Goal: Task Accomplishment & Management: Manage account settings

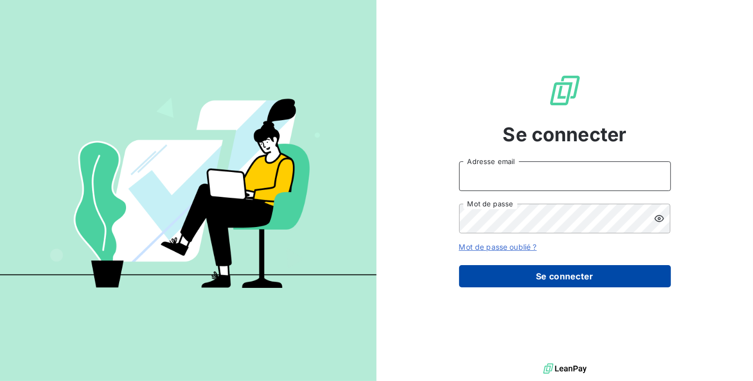
type input "[PERSON_NAME][EMAIL_ADDRESS][DOMAIN_NAME]"
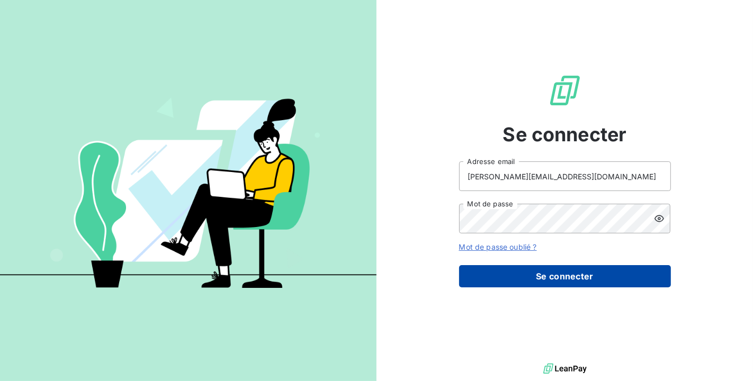
click at [559, 286] on button "Se connecter" at bounding box center [565, 276] width 212 height 22
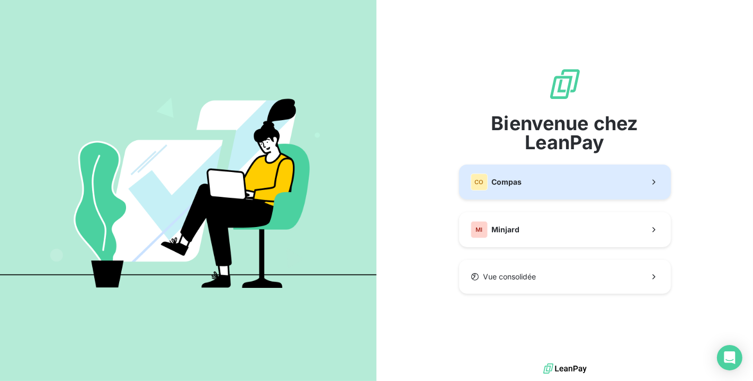
click at [538, 177] on button "CO Compas" at bounding box center [565, 182] width 212 height 35
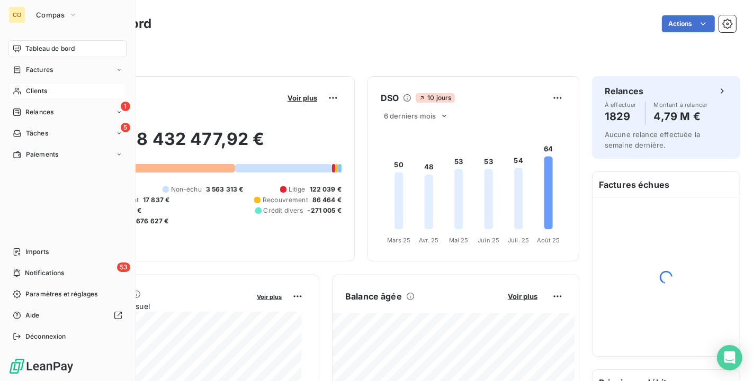
click at [26, 89] on span "Clients" at bounding box center [36, 91] width 21 height 10
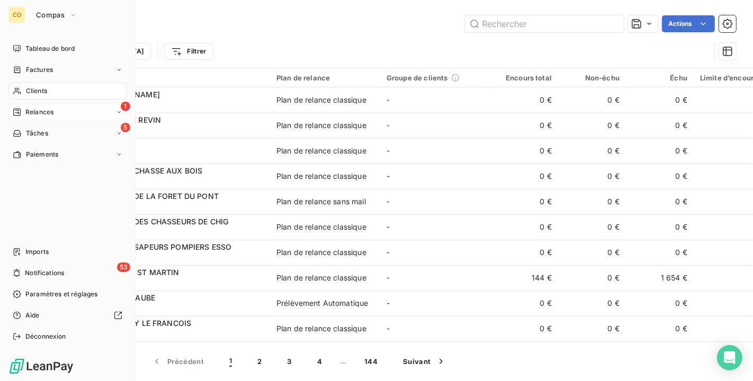
click at [30, 114] on span "Relances" at bounding box center [39, 112] width 28 height 10
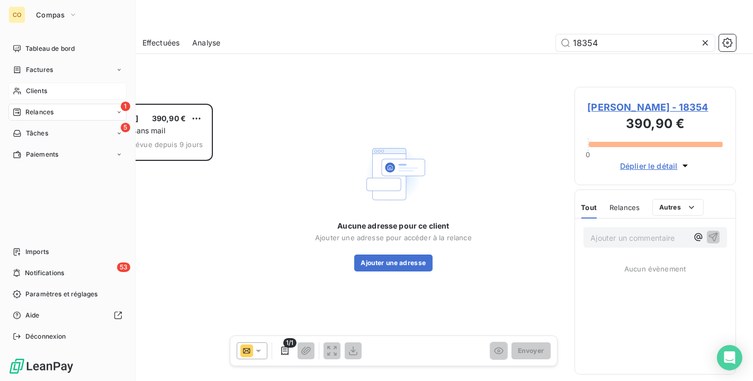
scroll to position [268, 152]
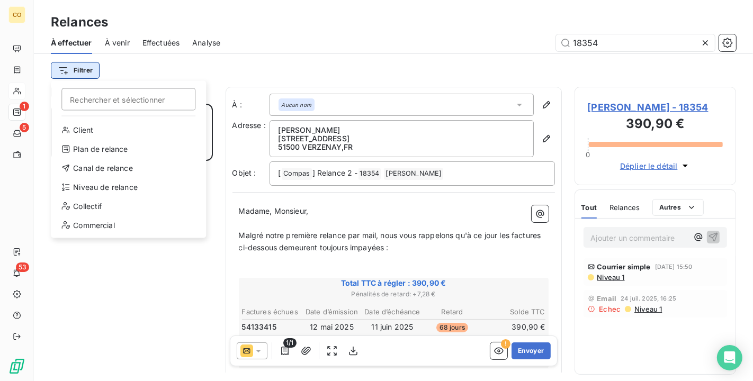
click at [87, 69] on html "CO 1 5 53 Relances À effectuer À venir Effectuées Analyse 18354 Filtrer Recherc…" at bounding box center [376, 190] width 753 height 381
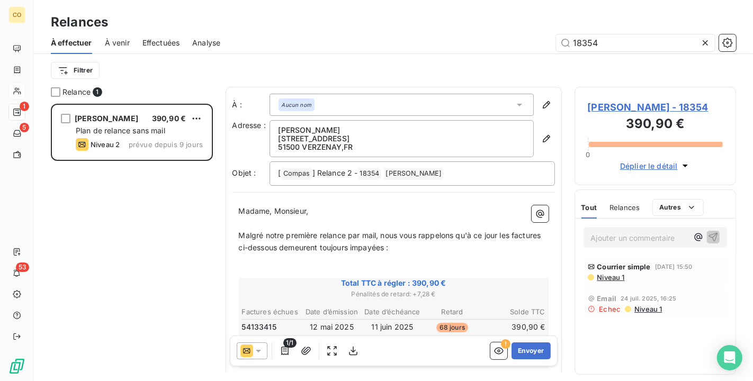
click at [704, 42] on html "CO 1 5 53 Relances À effectuer À venir Effectuées Analyse 18354 Filtrer Relance…" at bounding box center [376, 190] width 753 height 381
drag, startPoint x: 639, startPoint y: 33, endPoint x: 429, endPoint y: 34, distance: 209.6
click at [429, 34] on div "À effectuer À venir Effectuées Analyse 18354" at bounding box center [393, 43] width 719 height 22
click at [704, 43] on icon at bounding box center [705, 43] width 11 height 11
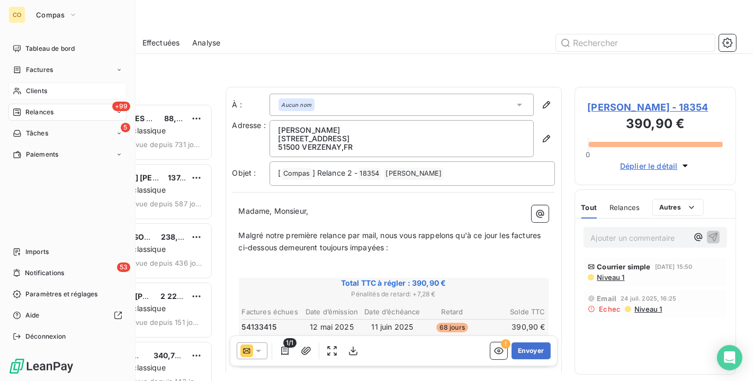
click at [24, 95] on div "Clients" at bounding box center [67, 91] width 118 height 17
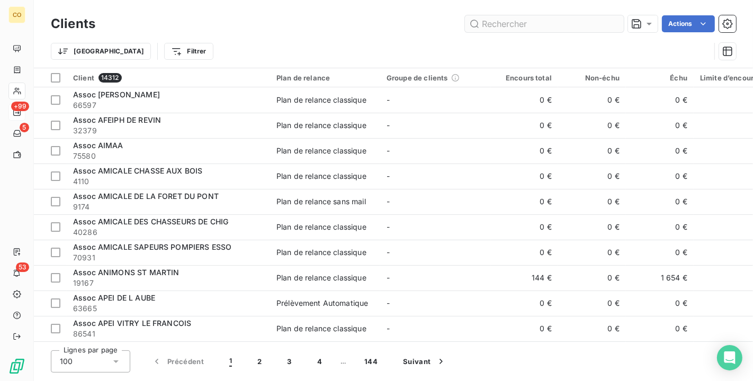
click at [502, 24] on input "text" at bounding box center [544, 23] width 159 height 17
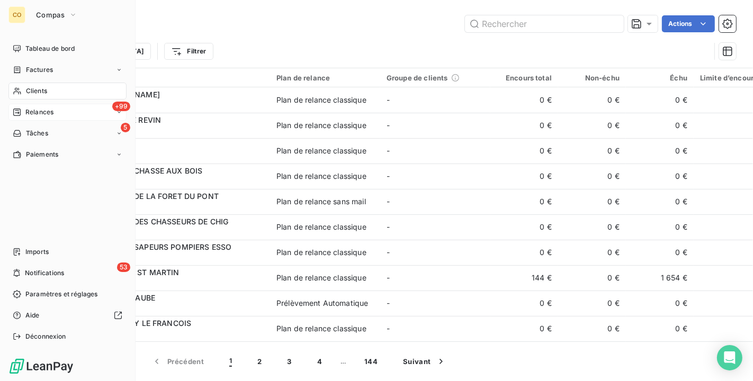
click at [35, 113] on span "Relances" at bounding box center [39, 112] width 28 height 10
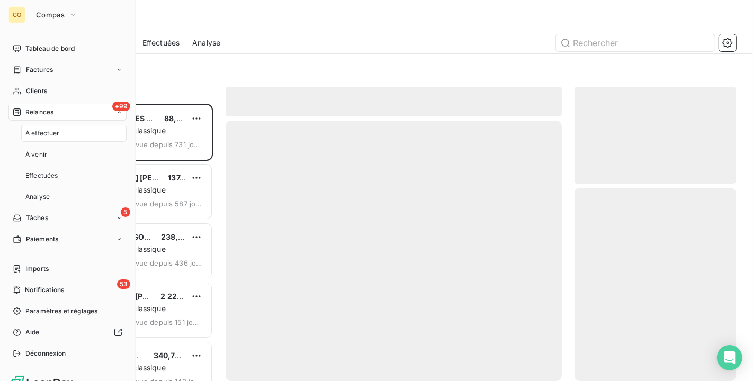
scroll to position [268, 152]
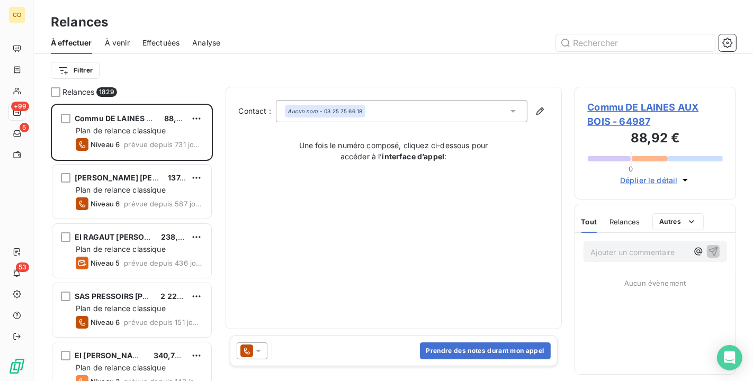
click at [157, 41] on span "Effectuées" at bounding box center [161, 43] width 38 height 11
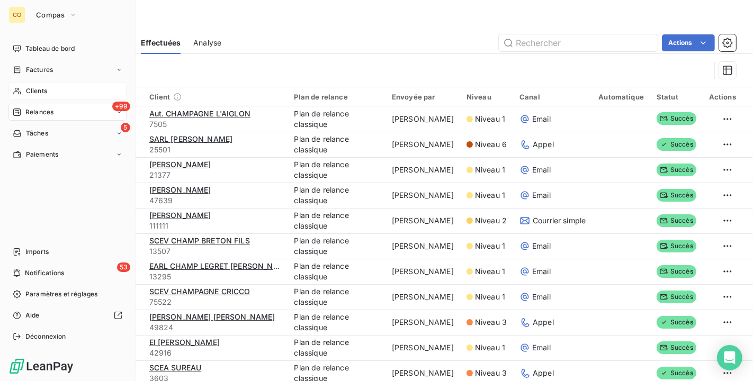
click at [28, 96] on div "Clients" at bounding box center [67, 91] width 118 height 17
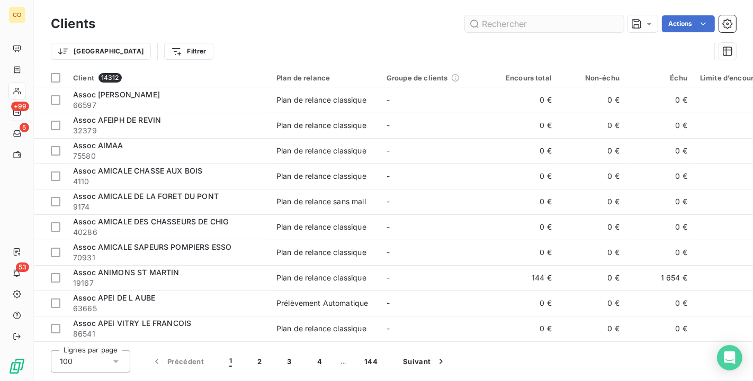
click at [500, 25] on input "text" at bounding box center [544, 23] width 159 height 17
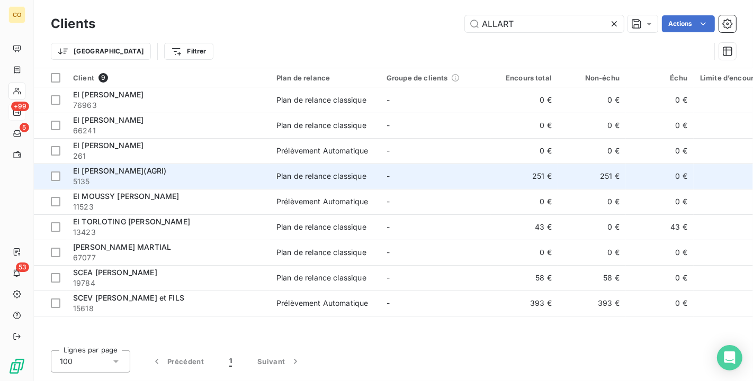
type input "ALLART"
click at [304, 181] on td "Plan de relance classique" at bounding box center [325, 176] width 110 height 25
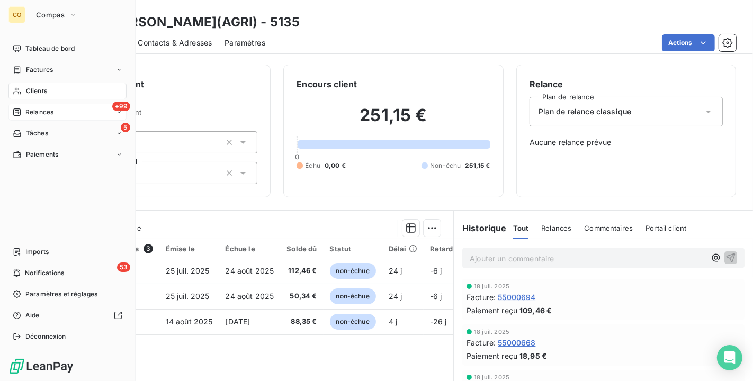
click at [29, 95] on span "Clients" at bounding box center [36, 91] width 21 height 10
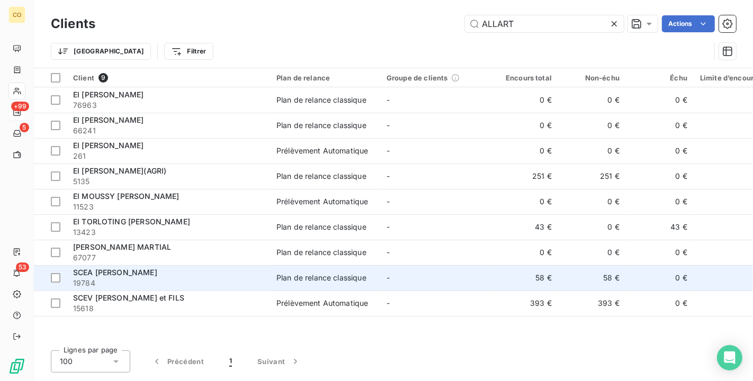
click at [388, 286] on td "-" at bounding box center [435, 277] width 110 height 25
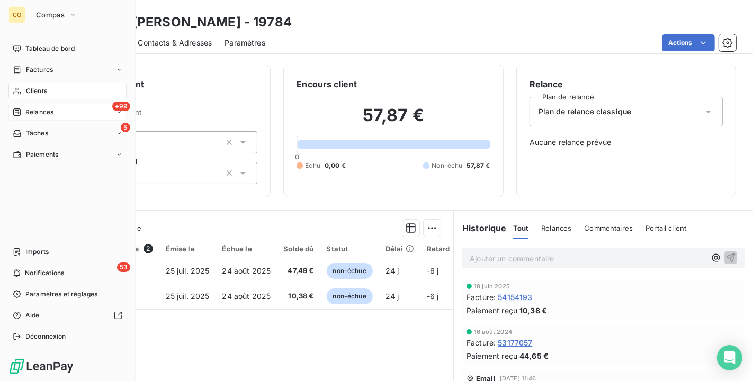
click at [27, 93] on span "Clients" at bounding box center [36, 91] width 21 height 10
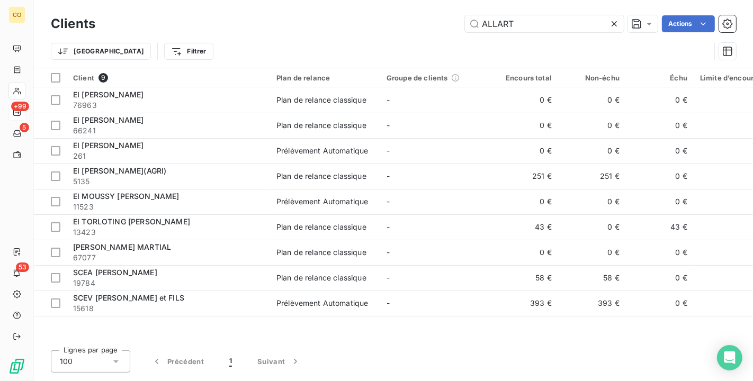
drag, startPoint x: 534, startPoint y: 29, endPoint x: 303, endPoint y: -5, distance: 233.7
click at [303, 0] on html "CO +99 5 53 Clients ALLART Actions Trier Filtrer Client 9 Plan de relance Group…" at bounding box center [376, 190] width 753 height 381
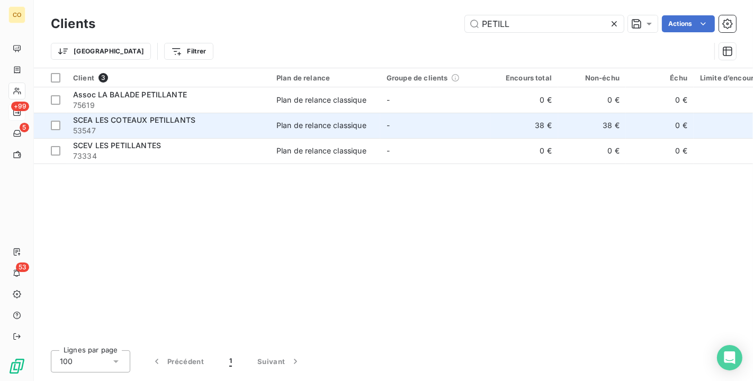
type input "PETILL"
click at [381, 133] on td "-" at bounding box center [435, 125] width 110 height 25
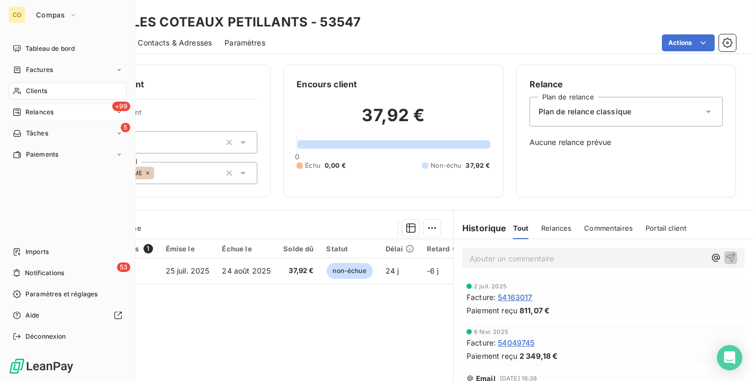
click at [30, 85] on div "Clients" at bounding box center [67, 91] width 118 height 17
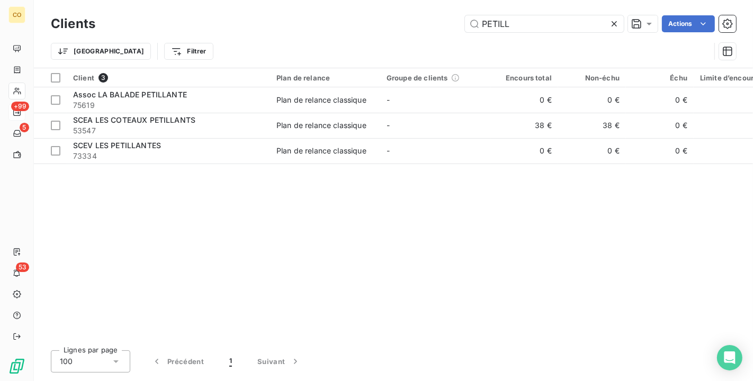
drag, startPoint x: 538, startPoint y: 28, endPoint x: 354, endPoint y: 23, distance: 184.2
click at [354, 23] on div "PETILL Actions" at bounding box center [422, 23] width 628 height 17
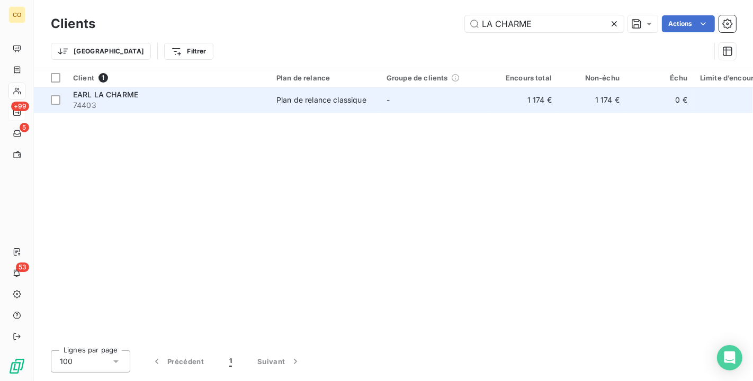
type input "LA CHARME"
click at [254, 110] on span "74403" at bounding box center [168, 105] width 191 height 11
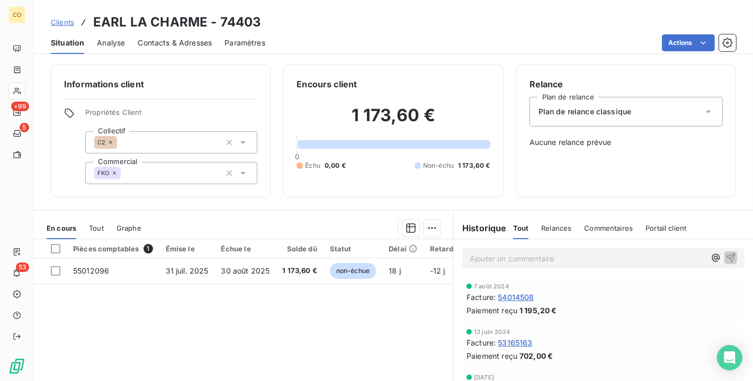
click at [34, 89] on div "Informations client Propriétés Client Collectif C2 Commercial FKO Encours clien…" at bounding box center [393, 131] width 719 height 133
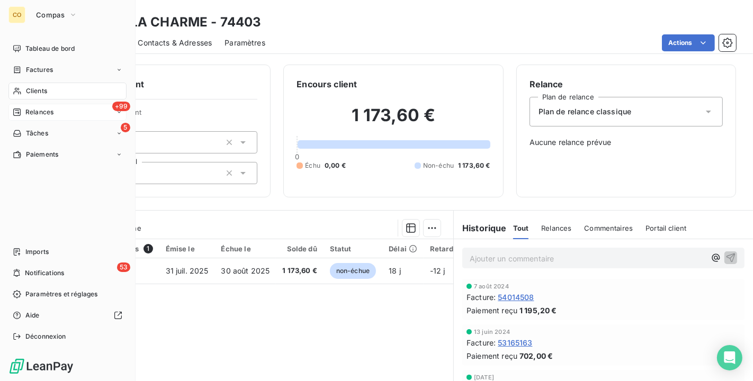
click at [19, 93] on icon at bounding box center [17, 91] width 9 height 8
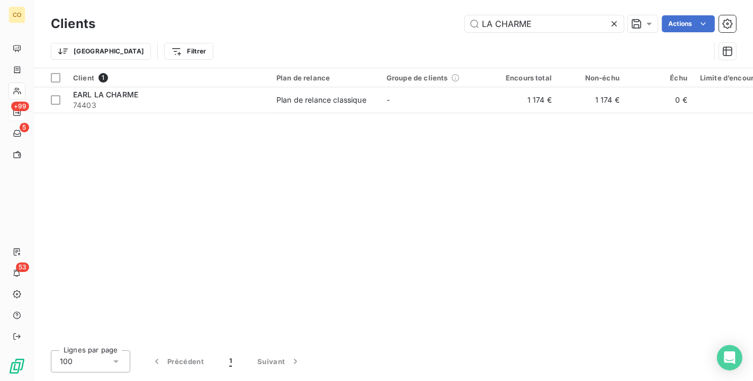
drag, startPoint x: 556, startPoint y: 25, endPoint x: 267, endPoint y: 3, distance: 289.8
click at [267, 3] on div "Clients LA CHARME Actions Trier Filtrer" at bounding box center [393, 34] width 719 height 68
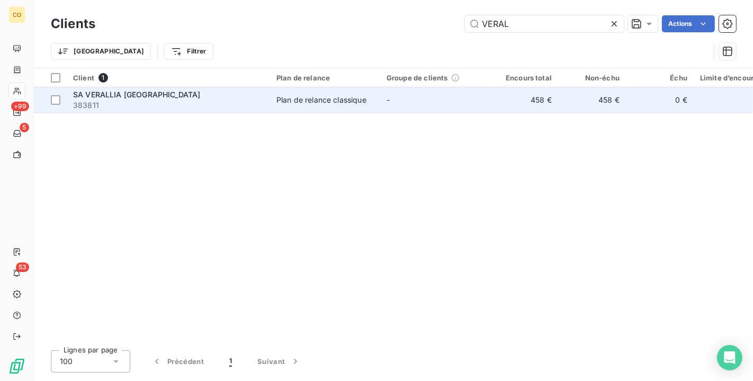
type input "VERAL"
click at [337, 111] on td "Plan de relance classique" at bounding box center [325, 99] width 110 height 25
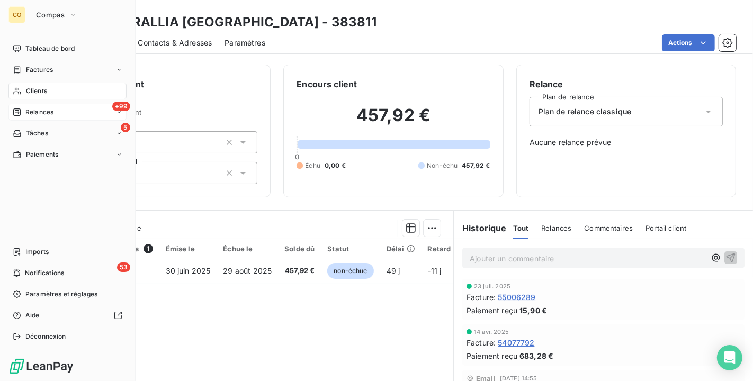
click at [21, 88] on icon at bounding box center [17, 91] width 9 height 8
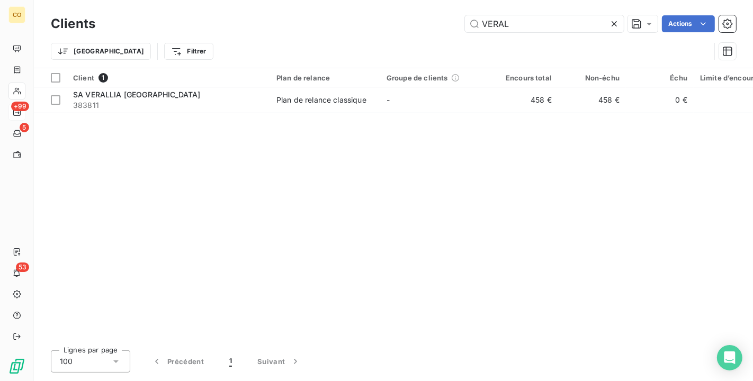
drag, startPoint x: 551, startPoint y: 20, endPoint x: 290, endPoint y: -12, distance: 263.9
click at [290, 0] on html "CO +99 5 53 Clients VERAL Actions Trier Filtrer Client 1 Plan de relance Groupe…" at bounding box center [376, 190] width 753 height 381
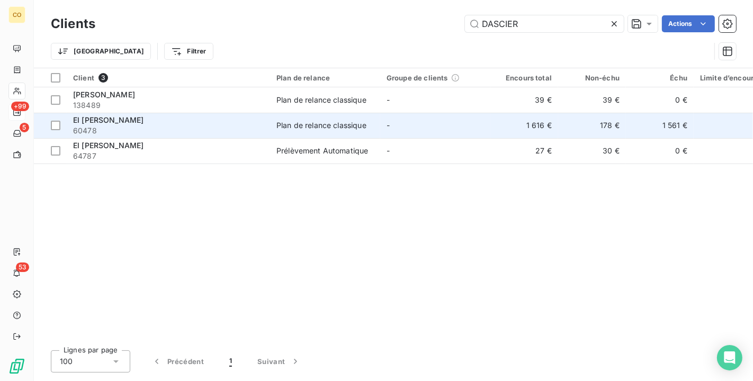
type input "DASCIER"
click at [207, 133] on span "60478" at bounding box center [168, 130] width 191 height 11
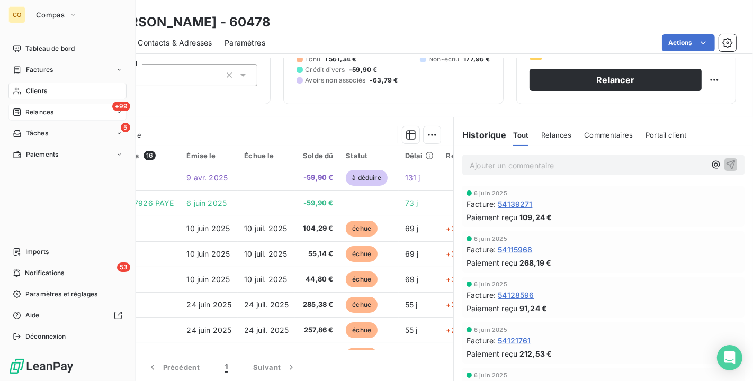
drag, startPoint x: 33, startPoint y: 92, endPoint x: 27, endPoint y: 90, distance: 6.7
click at [27, 90] on span "Clients" at bounding box center [36, 91] width 21 height 10
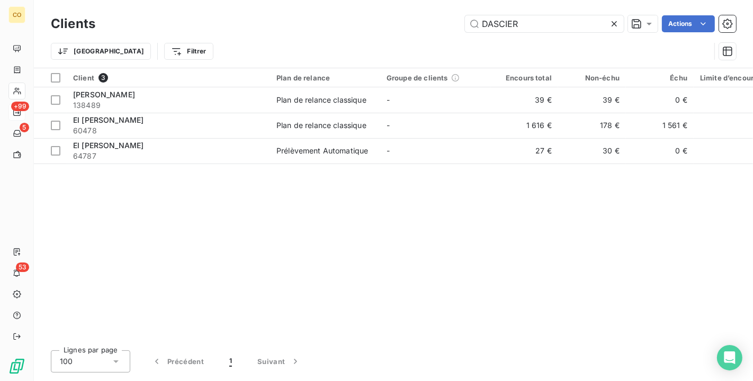
drag, startPoint x: 530, startPoint y: 25, endPoint x: 239, endPoint y: -15, distance: 294.5
click at [239, 0] on html "CO +99 5 53 Clients DASCIER Actions Trier Filtrer Client 3 Plan de relance Grou…" at bounding box center [376, 190] width 753 height 381
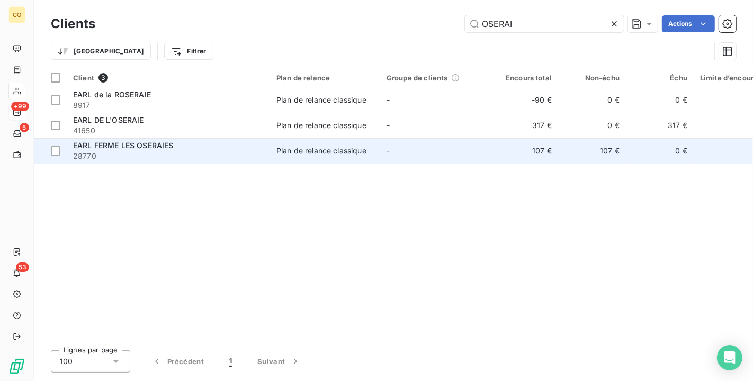
type input "OSERAI"
click at [184, 154] on span "28770" at bounding box center [168, 156] width 191 height 11
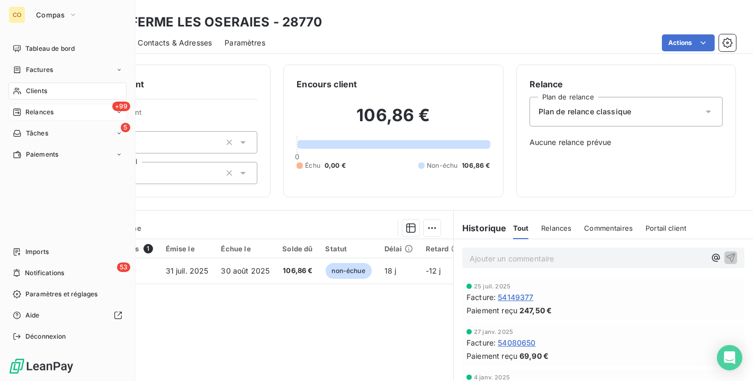
click at [33, 83] on div "Clients" at bounding box center [67, 91] width 118 height 17
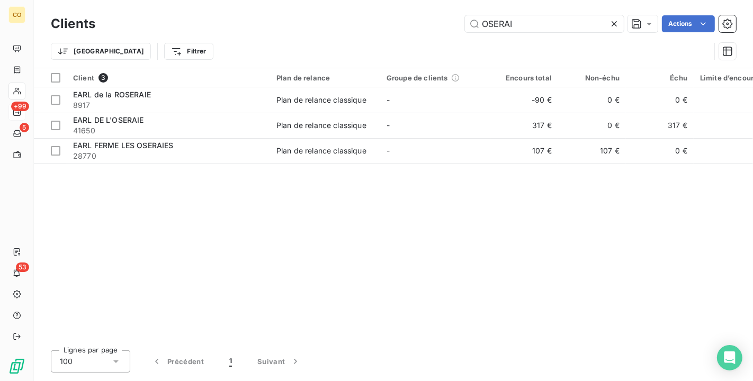
drag, startPoint x: 544, startPoint y: 24, endPoint x: 209, endPoint y: -19, distance: 338.3
click at [209, 0] on html "CO +99 5 53 Clients OSERAI Actions Trier Filtrer Client 3 Plan de relance Group…" at bounding box center [376, 190] width 753 height 381
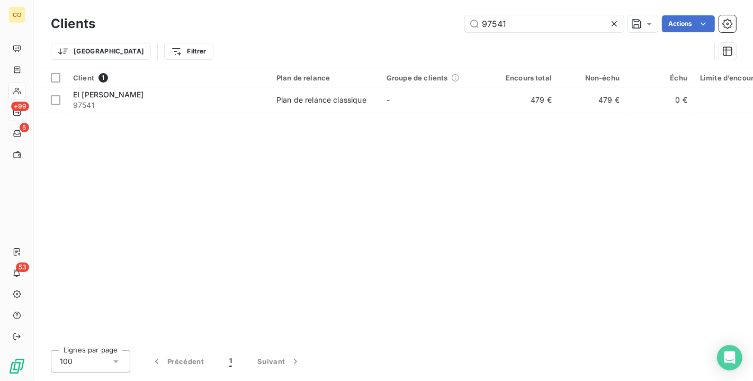
type input "97541"
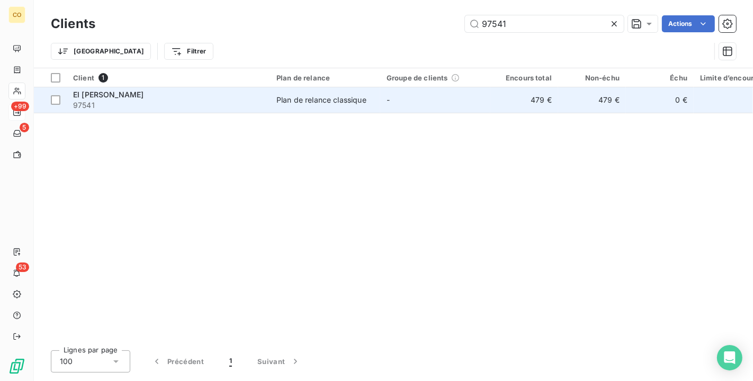
click at [255, 105] on span "97541" at bounding box center [168, 105] width 191 height 11
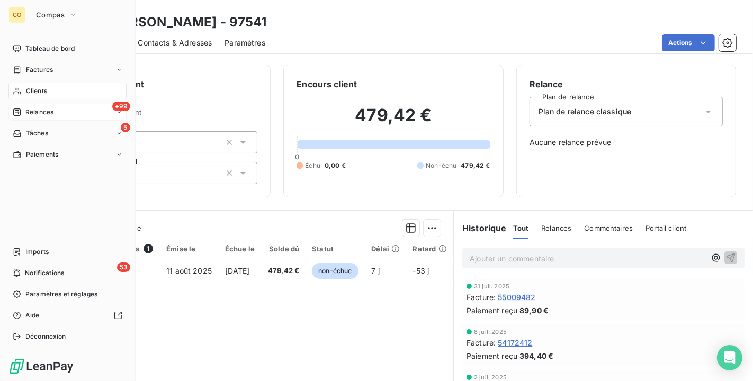
click at [47, 91] on span "Clients" at bounding box center [36, 91] width 21 height 10
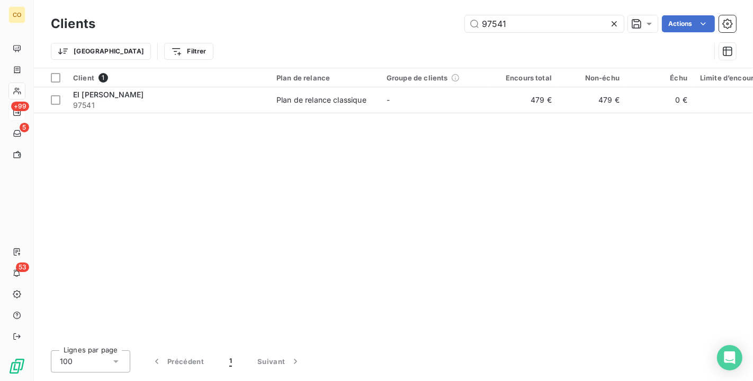
drag, startPoint x: 540, startPoint y: 20, endPoint x: 201, endPoint y: -3, distance: 340.0
click at [201, 0] on html "CO +99 5 53 Clients 97541 Actions Trier Filtrer Client 1 Plan de relance Groupe…" at bounding box center [376, 190] width 753 height 381
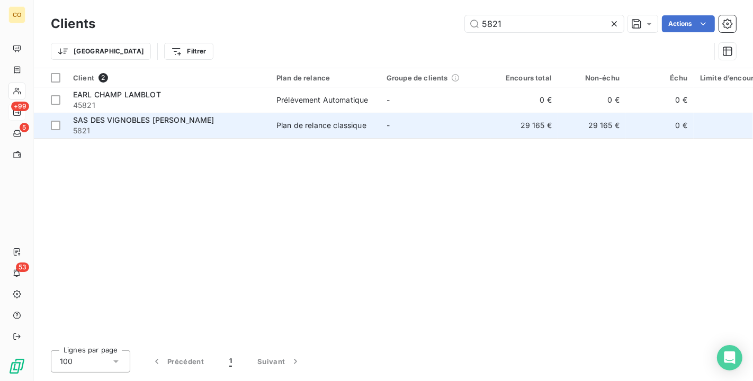
type input "5821"
click at [184, 127] on span "5821" at bounding box center [168, 130] width 191 height 11
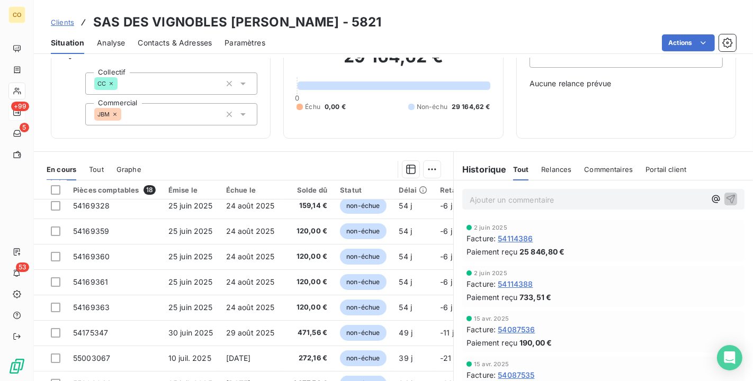
scroll to position [276, 0]
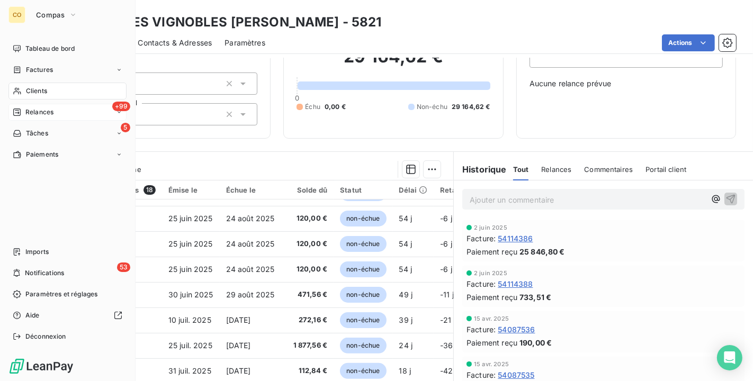
click at [27, 91] on span "Clients" at bounding box center [36, 91] width 21 height 10
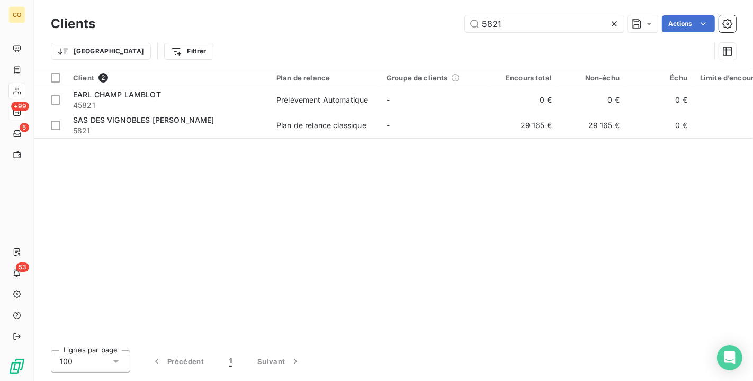
click at [520, 33] on div "Clients 5821 Actions Trier Filtrer" at bounding box center [393, 40] width 685 height 55
click at [609, 22] on icon at bounding box center [614, 24] width 11 height 11
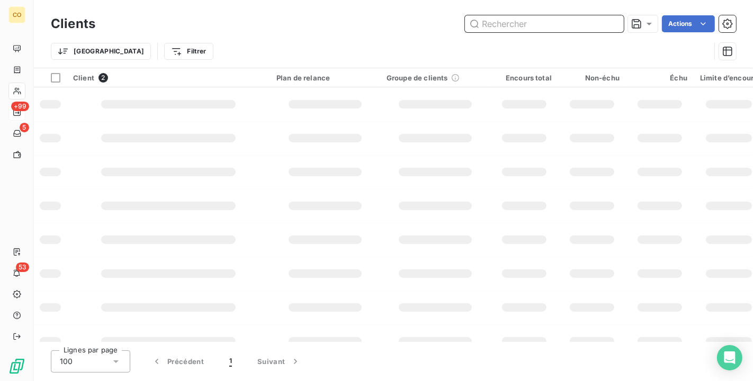
click at [554, 22] on input "text" at bounding box center [544, 23] width 159 height 17
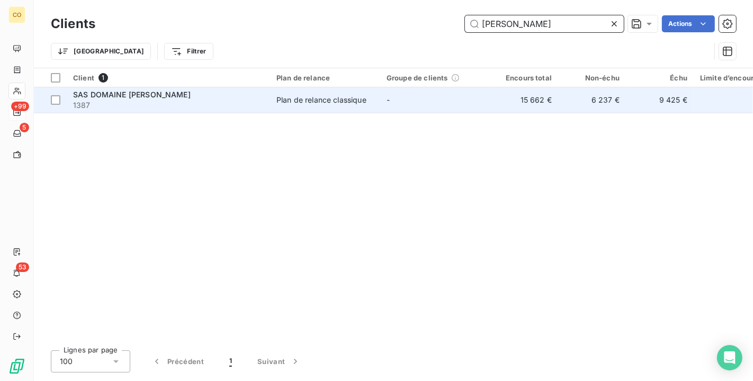
type input "[PERSON_NAME]"
click at [378, 96] on td "Plan de relance classique" at bounding box center [325, 99] width 110 height 25
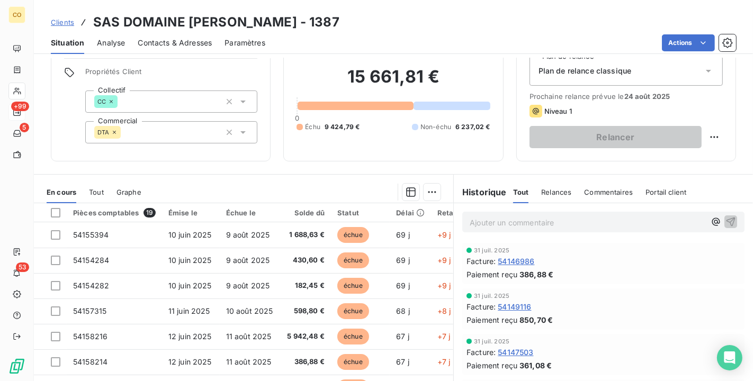
scroll to position [59, 0]
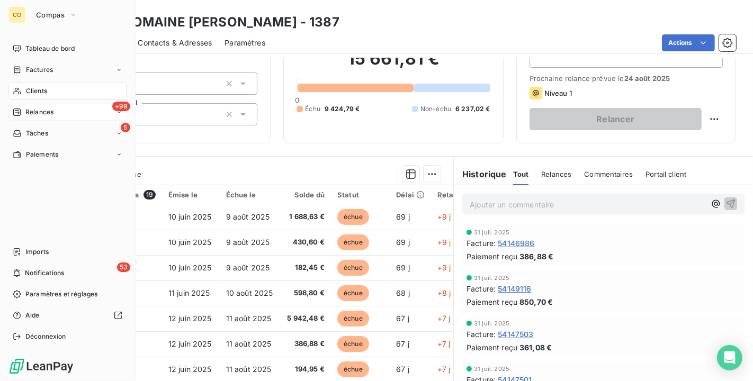
click at [29, 88] on span "Clients" at bounding box center [36, 91] width 21 height 10
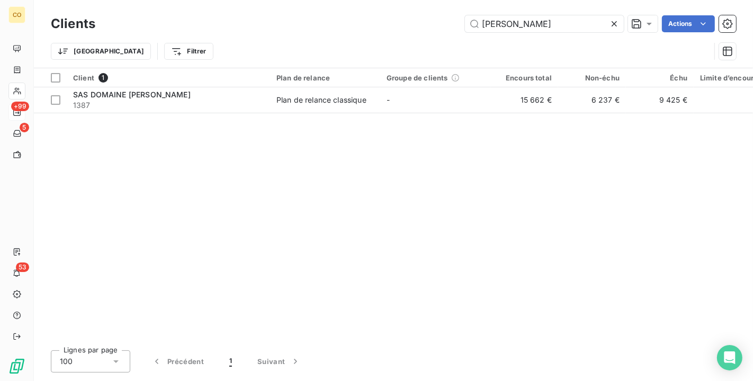
drag, startPoint x: 406, startPoint y: 4, endPoint x: 233, endPoint y: -1, distance: 173.1
click at [233, 0] on html "CO +99 5 53 Clients RENE JA Actions Trier Filtrer Client 1 Plan de relance Grou…" at bounding box center [376, 190] width 753 height 381
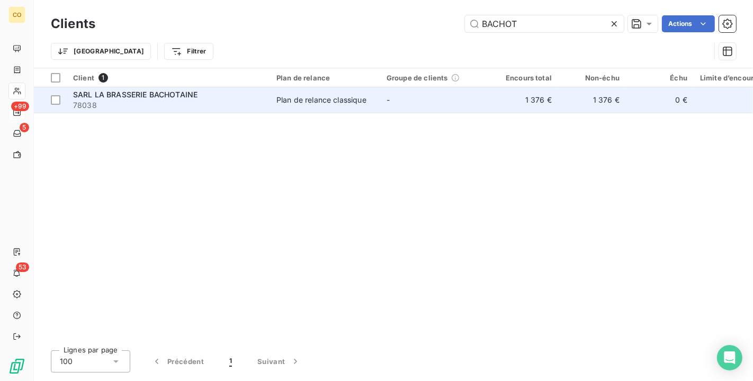
type input "BACHOT"
click at [230, 103] on span "78038" at bounding box center [168, 105] width 191 height 11
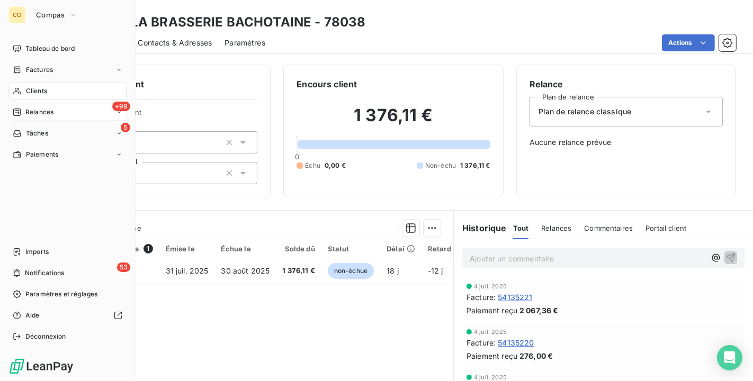
click at [29, 93] on span "Clients" at bounding box center [36, 91] width 21 height 10
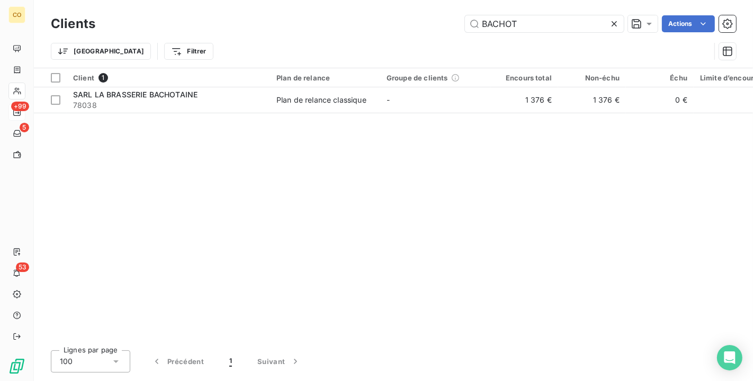
drag, startPoint x: 532, startPoint y: 23, endPoint x: 206, endPoint y: 2, distance: 326.7
click at [206, 2] on div "Clients BACHOT Actions Trier Filtrer" at bounding box center [393, 34] width 719 height 68
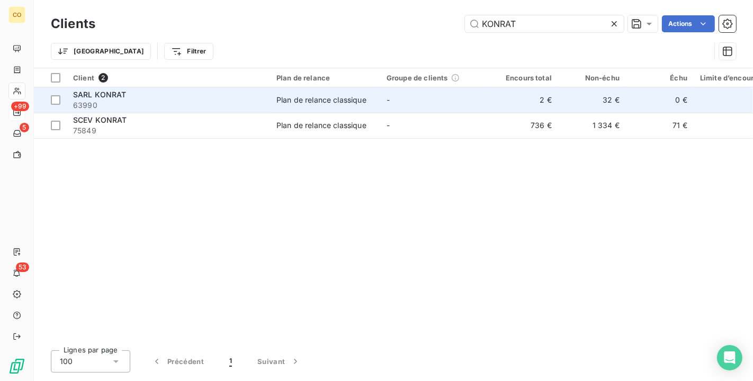
type input "KONRAT"
click at [218, 100] on span "63990" at bounding box center [168, 105] width 191 height 11
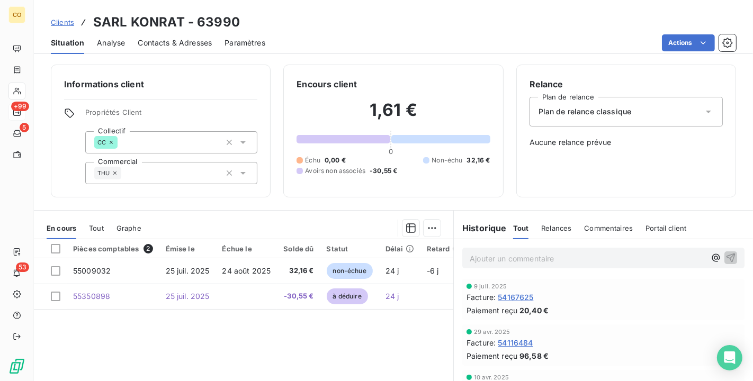
scroll to position [59, 0]
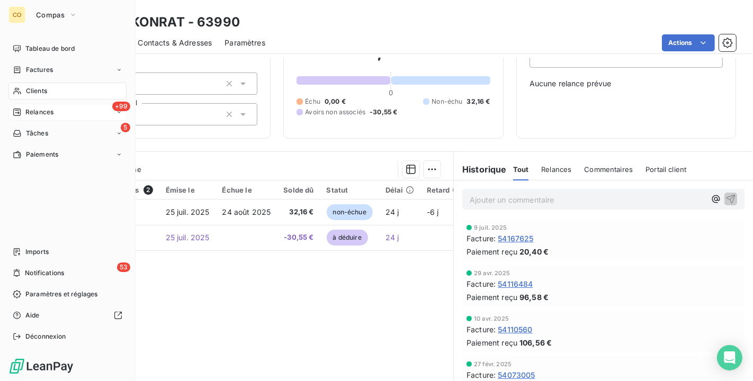
click at [30, 92] on span "Clients" at bounding box center [36, 91] width 21 height 10
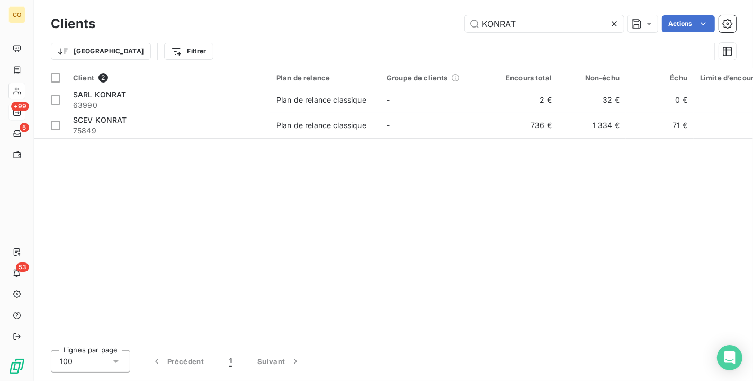
drag, startPoint x: 548, startPoint y: 23, endPoint x: 317, endPoint y: 8, distance: 231.2
click at [317, 8] on div "Clients KONRAT Actions Trier Filtrer" at bounding box center [393, 34] width 719 height 68
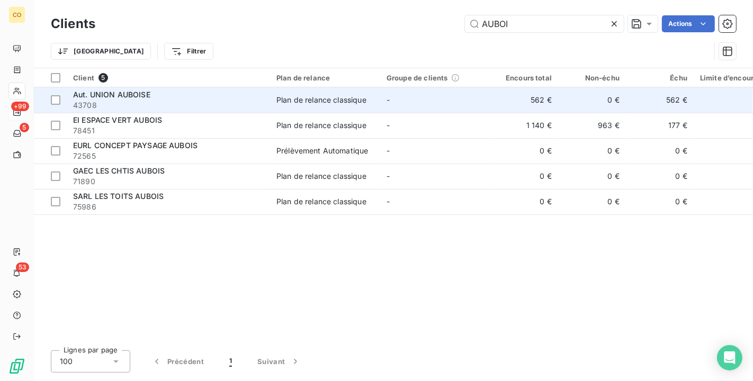
type input "AUBOI"
click at [345, 95] on div "Plan de relance classique" at bounding box center [321, 100] width 90 height 11
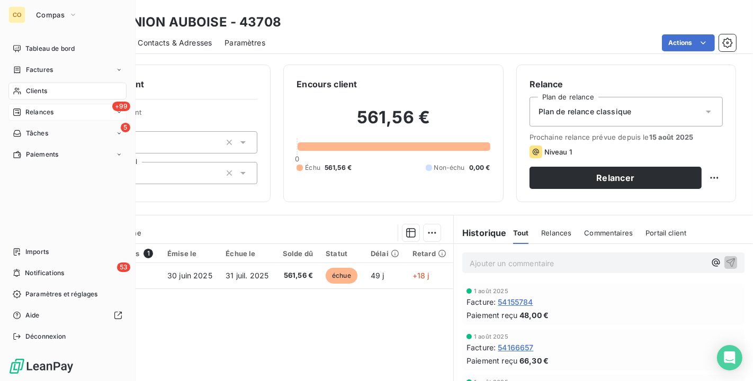
click at [31, 96] on div "Clients" at bounding box center [67, 91] width 118 height 17
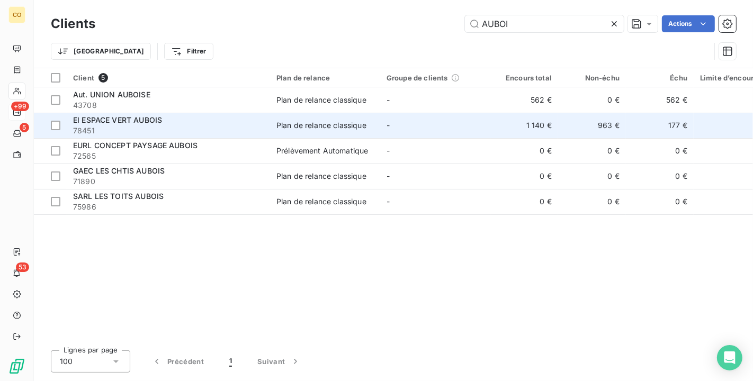
click at [229, 128] on span "78451" at bounding box center [168, 130] width 191 height 11
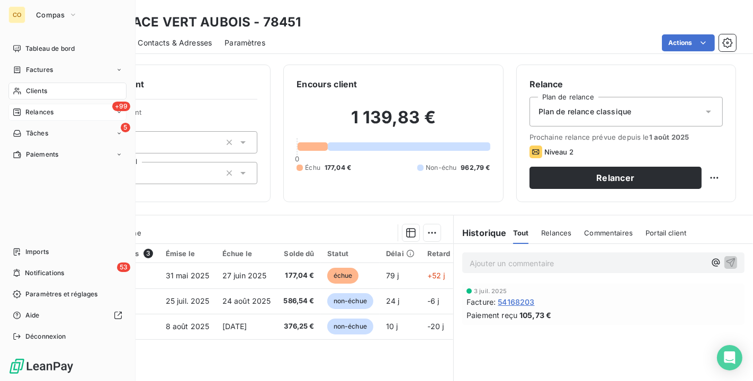
click at [24, 84] on div "Clients" at bounding box center [67, 91] width 118 height 17
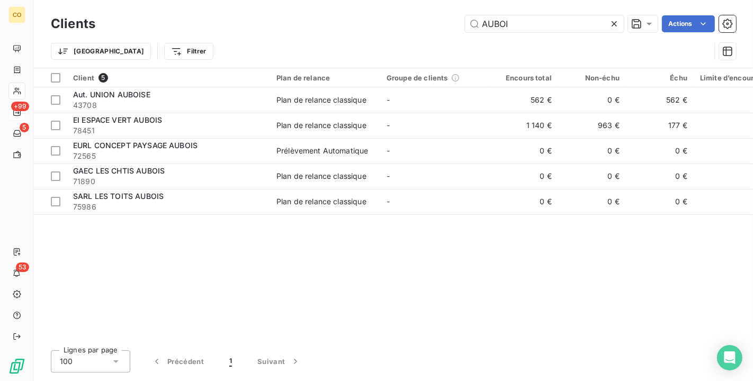
drag, startPoint x: 537, startPoint y: 20, endPoint x: 350, endPoint y: -5, distance: 188.5
click at [350, 0] on html "CO +99 5 53 Clients AUBOI Actions Trier Filtrer Client 5 Plan de relance Groupe…" at bounding box center [376, 190] width 753 height 381
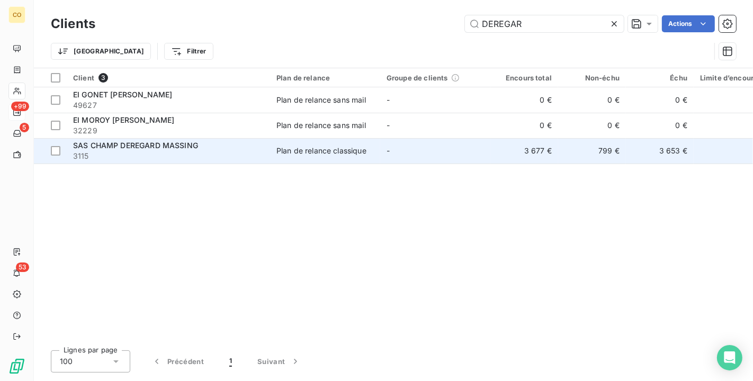
type input "DEREGAR"
click at [221, 151] on span "3115" at bounding box center [168, 156] width 191 height 11
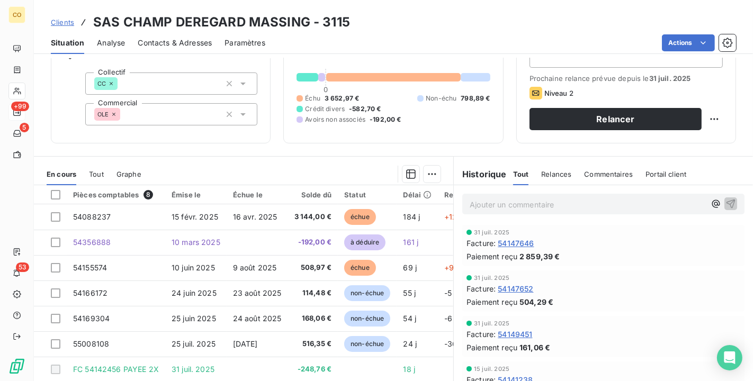
scroll to position [59, 0]
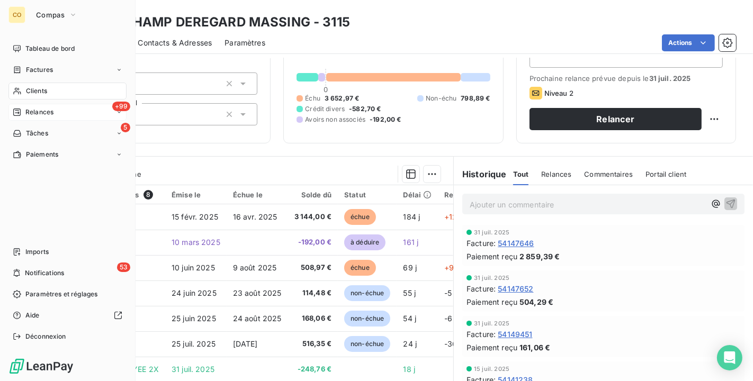
click at [26, 90] on span "Clients" at bounding box center [36, 91] width 21 height 10
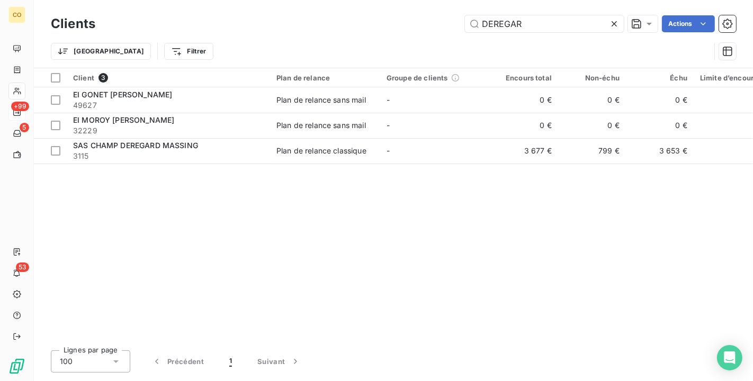
drag, startPoint x: 539, startPoint y: 27, endPoint x: 352, endPoint y: 33, distance: 186.4
click at [352, 33] on div "Clients DEREGAR Actions" at bounding box center [393, 24] width 685 height 22
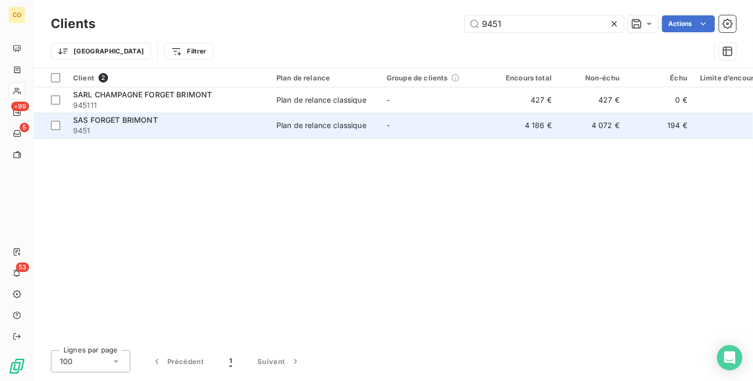
type input "9451"
click at [238, 128] on span "9451" at bounding box center [168, 130] width 191 height 11
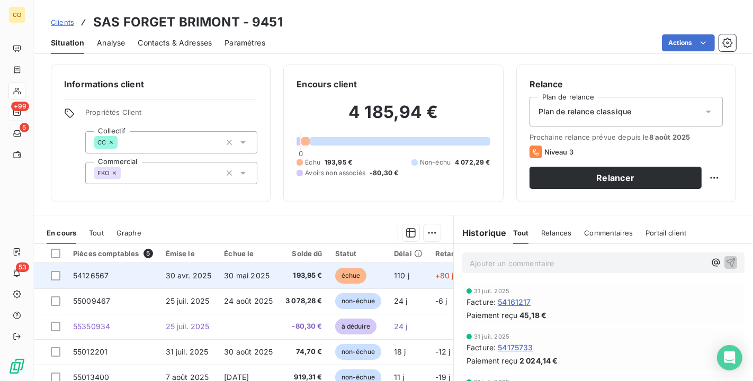
click at [200, 275] on span "30 avr. 2025" at bounding box center [189, 275] width 46 height 9
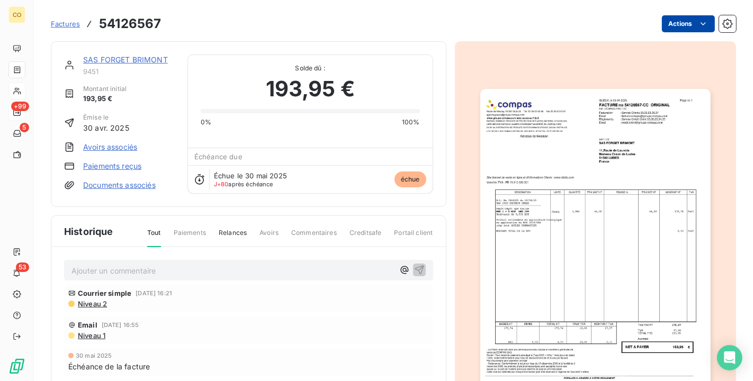
click at [674, 22] on html "CO +99 5 53 Factures 54126567 Actions SAS FORGET BRIMONT 9451 Montant initial 1…" at bounding box center [376, 190] width 753 height 381
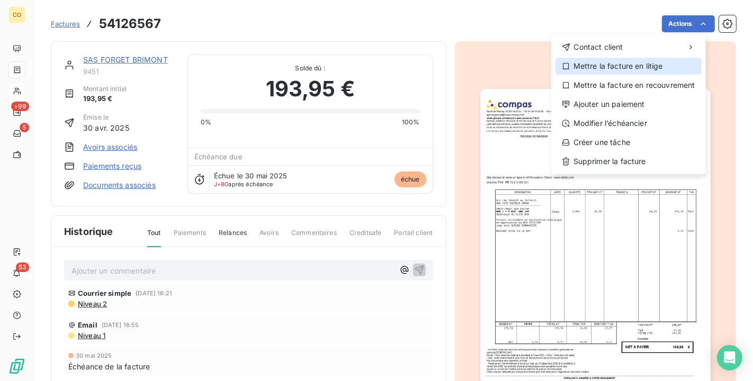
click at [660, 65] on div "Mettre la facture en litige" at bounding box center [628, 66] width 146 height 17
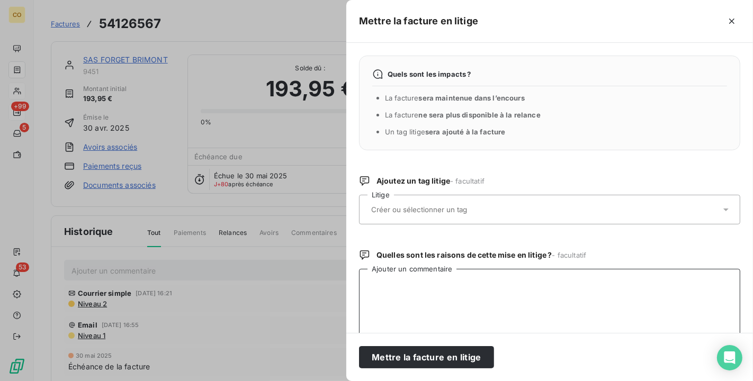
click at [394, 279] on textarea "Ajouter un commentaire" at bounding box center [549, 324] width 381 height 110
type textarea "l"
paste textarea "Problème de répartition Rak Ormes le client a 0.55ha et on lui facture presque …"
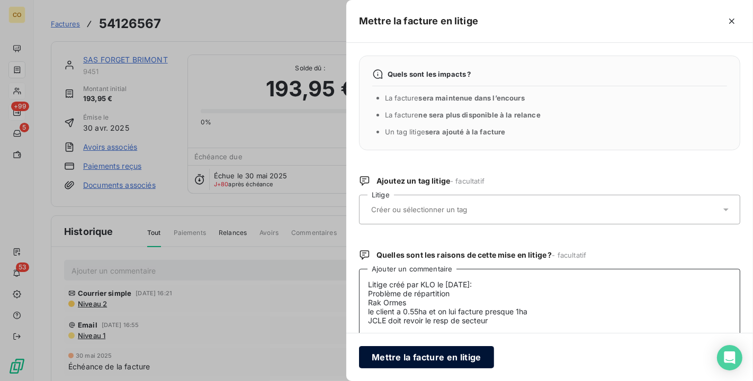
type textarea "Litige créé par KLO le [DATE]: Problème de répartition Rak Ormes le client a 0.…"
click at [454, 359] on button "Mettre la facture en litige" at bounding box center [426, 357] width 135 height 22
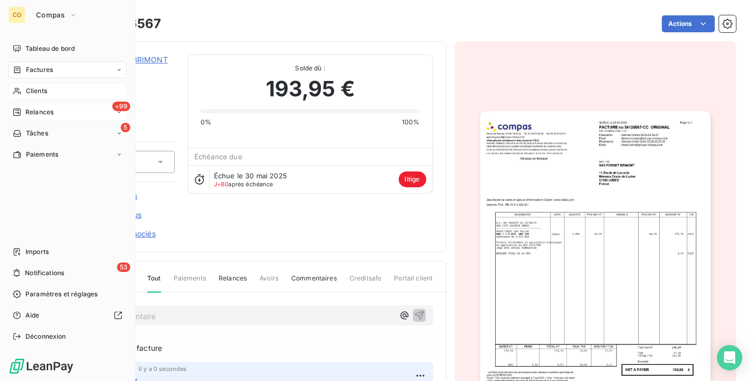
click at [41, 86] on span "Clients" at bounding box center [36, 91] width 21 height 10
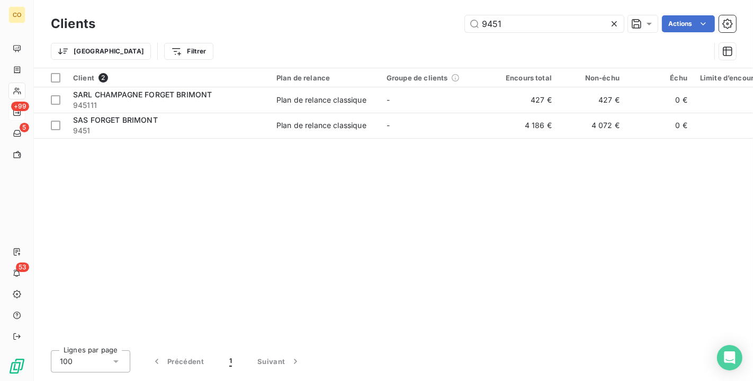
drag, startPoint x: 539, startPoint y: 26, endPoint x: 359, endPoint y: 6, distance: 181.1
click at [359, 6] on div "Clients 9451 Actions Trier Filtrer" at bounding box center [393, 34] width 719 height 68
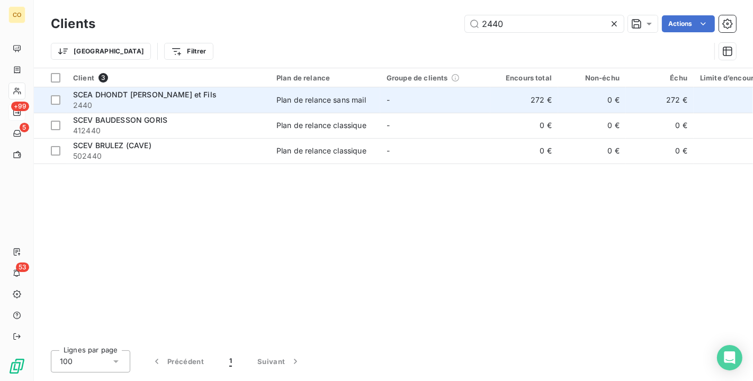
type input "2440"
click at [251, 95] on div "SCEA DHONDT [PERSON_NAME] et Fils" at bounding box center [168, 94] width 191 height 11
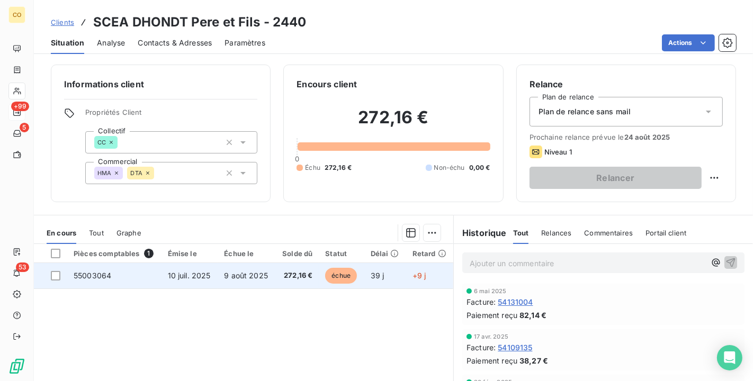
click at [305, 268] on td "272,16 €" at bounding box center [297, 275] width 44 height 25
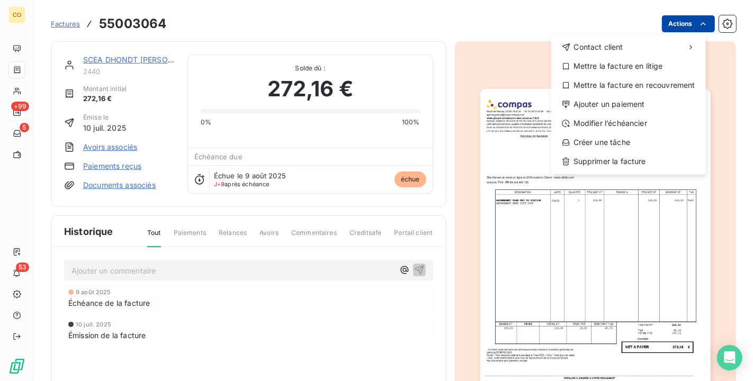
click at [680, 30] on html "CO +99 5 53 Factures 55003064 Actions Contact client Mettre la facture en litig…" at bounding box center [376, 190] width 753 height 381
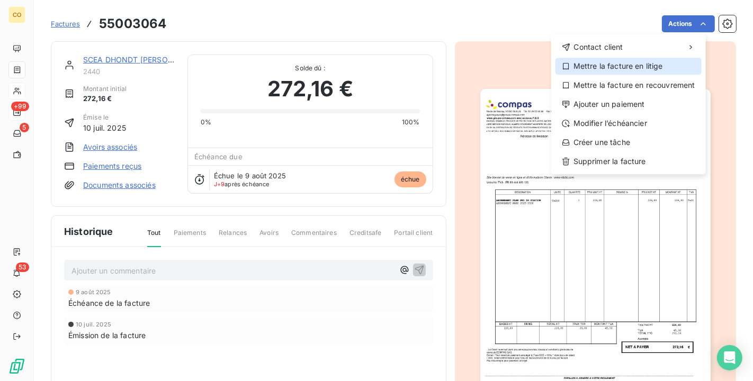
click at [644, 69] on div "Mettre la facture en litige" at bounding box center [628, 66] width 146 height 17
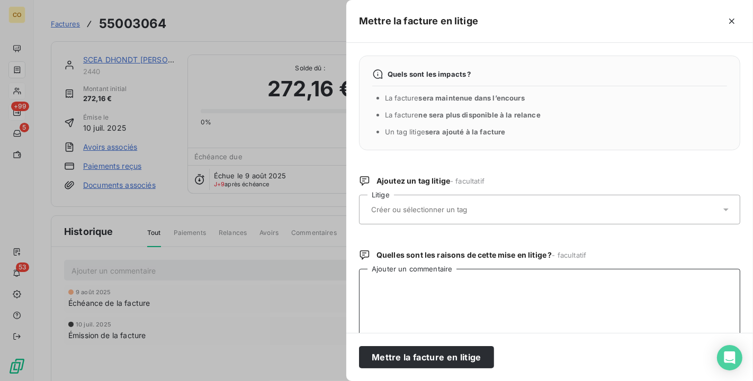
click at [397, 281] on textarea "Ajouter un commentaire" at bounding box center [549, 324] width 381 height 110
type textarea "l"
type textarea "K"
click at [403, 301] on textarea "Le 14/08 litige créé par KLO:" at bounding box center [549, 324] width 381 height 110
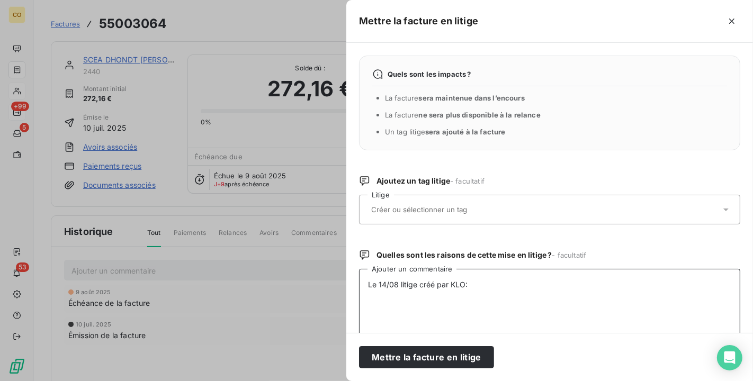
paste textarea "Le client indique, qu il n est pas concerné Envoie de mail à Marine pour info e…"
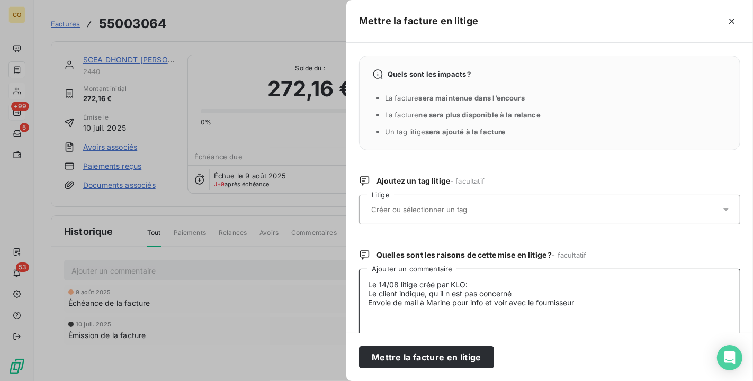
drag, startPoint x: 608, startPoint y: 313, endPoint x: 364, endPoint y: 276, distance: 246.8
click at [364, 276] on textarea "Le 14/08 litige créé par KLO: Le client indique, qu il n est pas concerné Envoi…" at bounding box center [549, 324] width 381 height 110
type textarea "Le 14/08 litige créé par KLO: Le client indique, qu il n est pas concerné Envoi…"
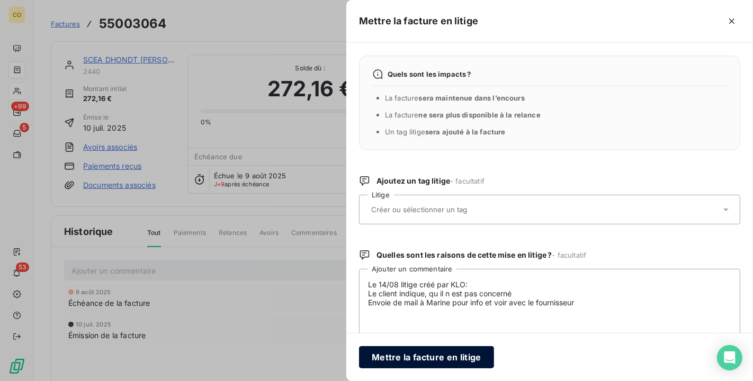
click at [434, 364] on button "Mettre la facture en litige" at bounding box center [426, 357] width 135 height 22
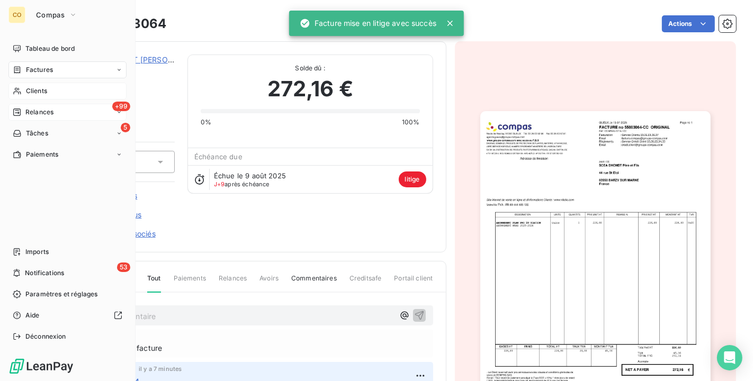
click at [31, 91] on span "Clients" at bounding box center [36, 91] width 21 height 10
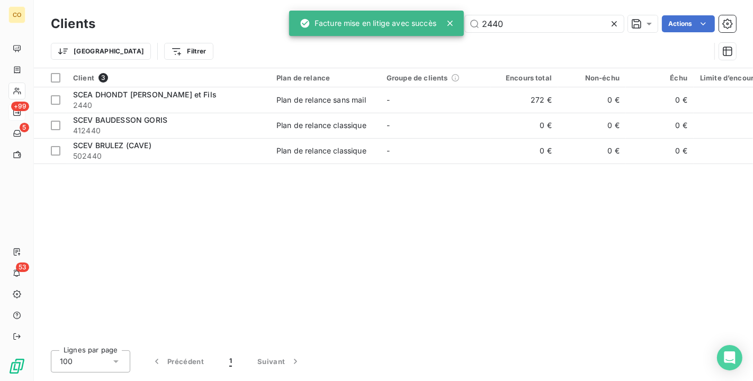
drag, startPoint x: 520, startPoint y: 27, endPoint x: 363, endPoint y: -8, distance: 161.0
click at [363, 0] on html "CO +99 5 53 Clients 2440 Actions Trier Filtrer Client 3 Plan de relance Groupe …" at bounding box center [376, 190] width 753 height 381
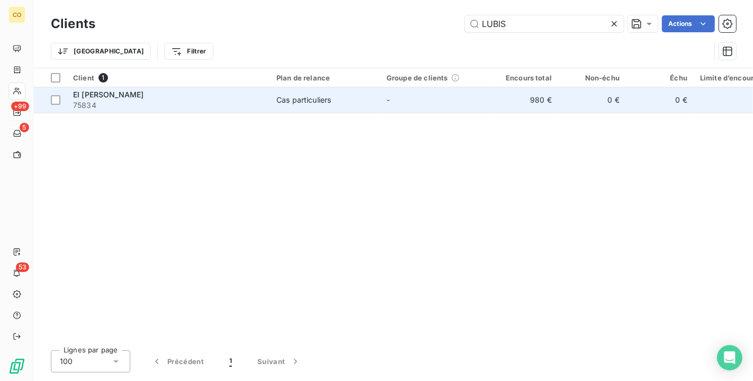
type input "LUBIS"
click at [327, 95] on div "Cas particuliers" at bounding box center [303, 100] width 55 height 11
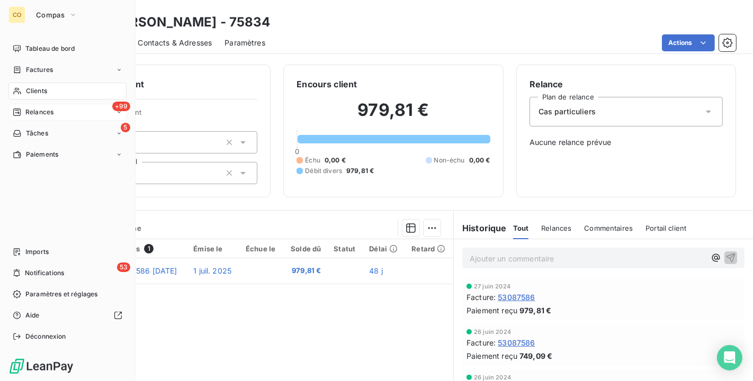
click at [29, 87] on span "Clients" at bounding box center [36, 91] width 21 height 10
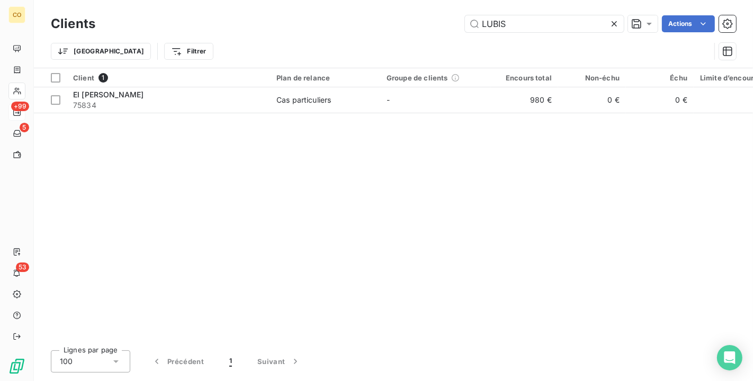
drag, startPoint x: 452, startPoint y: 10, endPoint x: 421, endPoint y: 7, distance: 30.8
click at [435, 10] on div "Clients LUBIS Actions Trier Filtrer" at bounding box center [393, 34] width 719 height 68
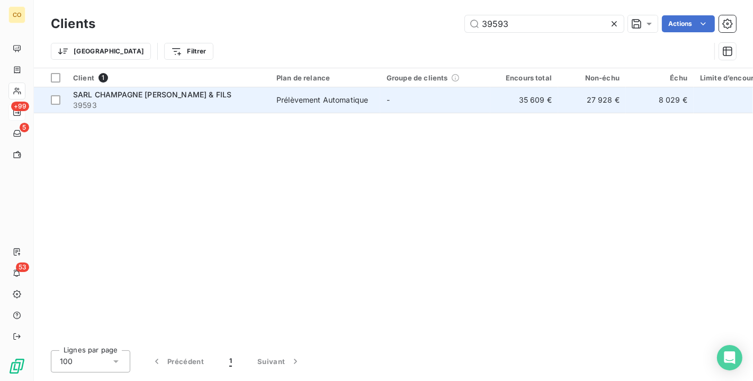
type input "39593"
click at [365, 109] on td "Prélèvement Automatique" at bounding box center [325, 99] width 110 height 25
